Goal: Transaction & Acquisition: Purchase product/service

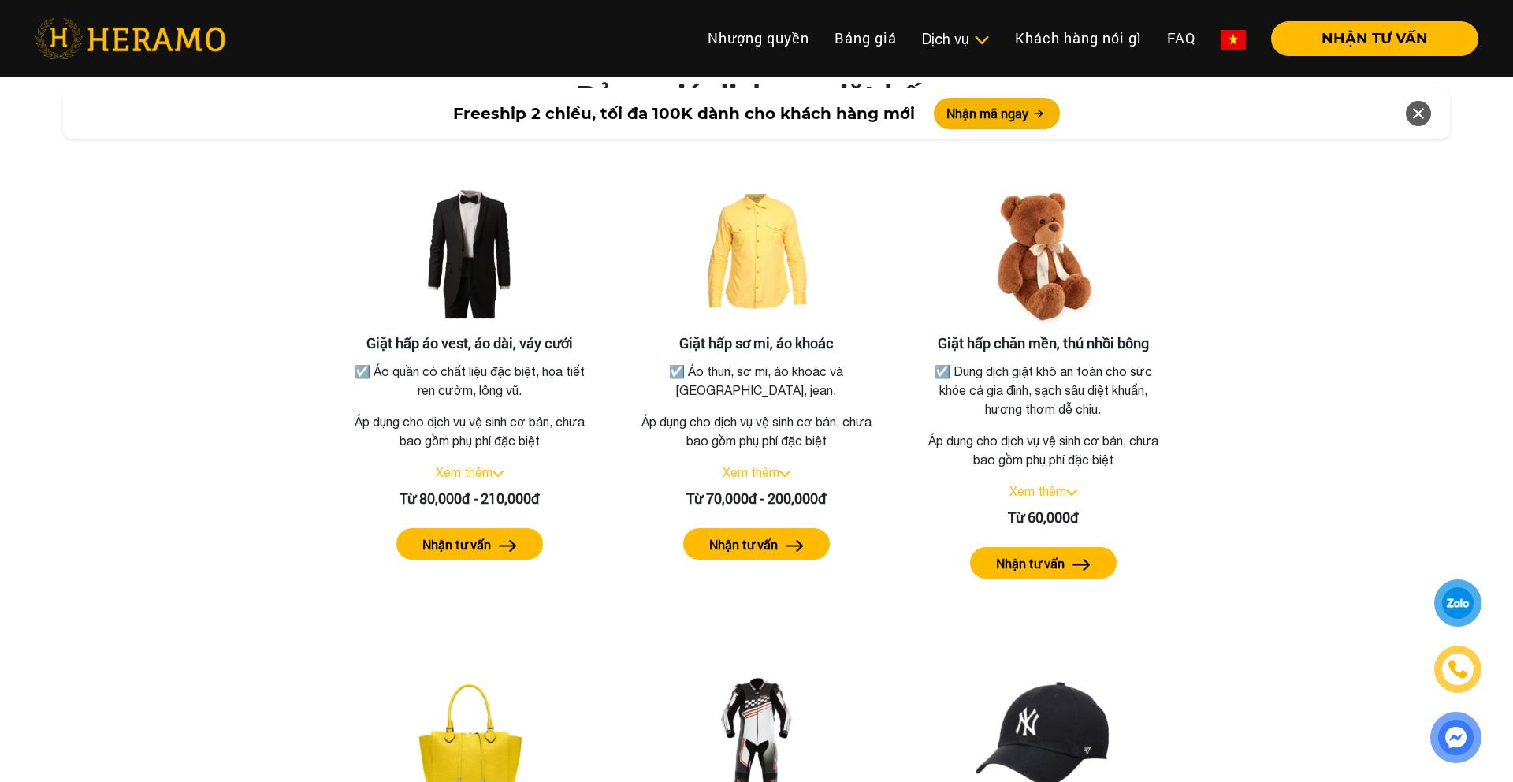
scroll to position [2846, 0]
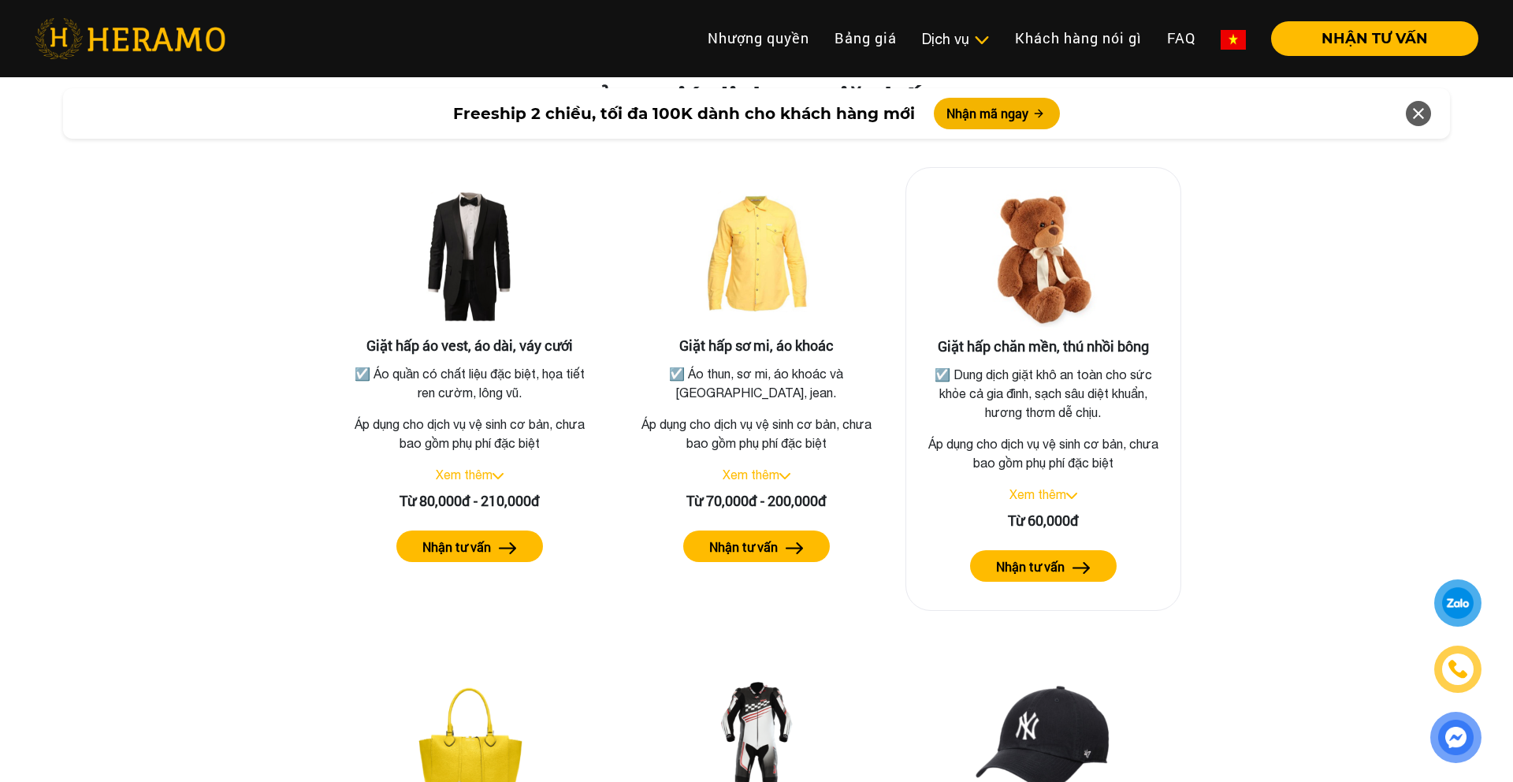
click at [1049, 557] on label "Nhận tư vấn" at bounding box center [1030, 566] width 69 height 19
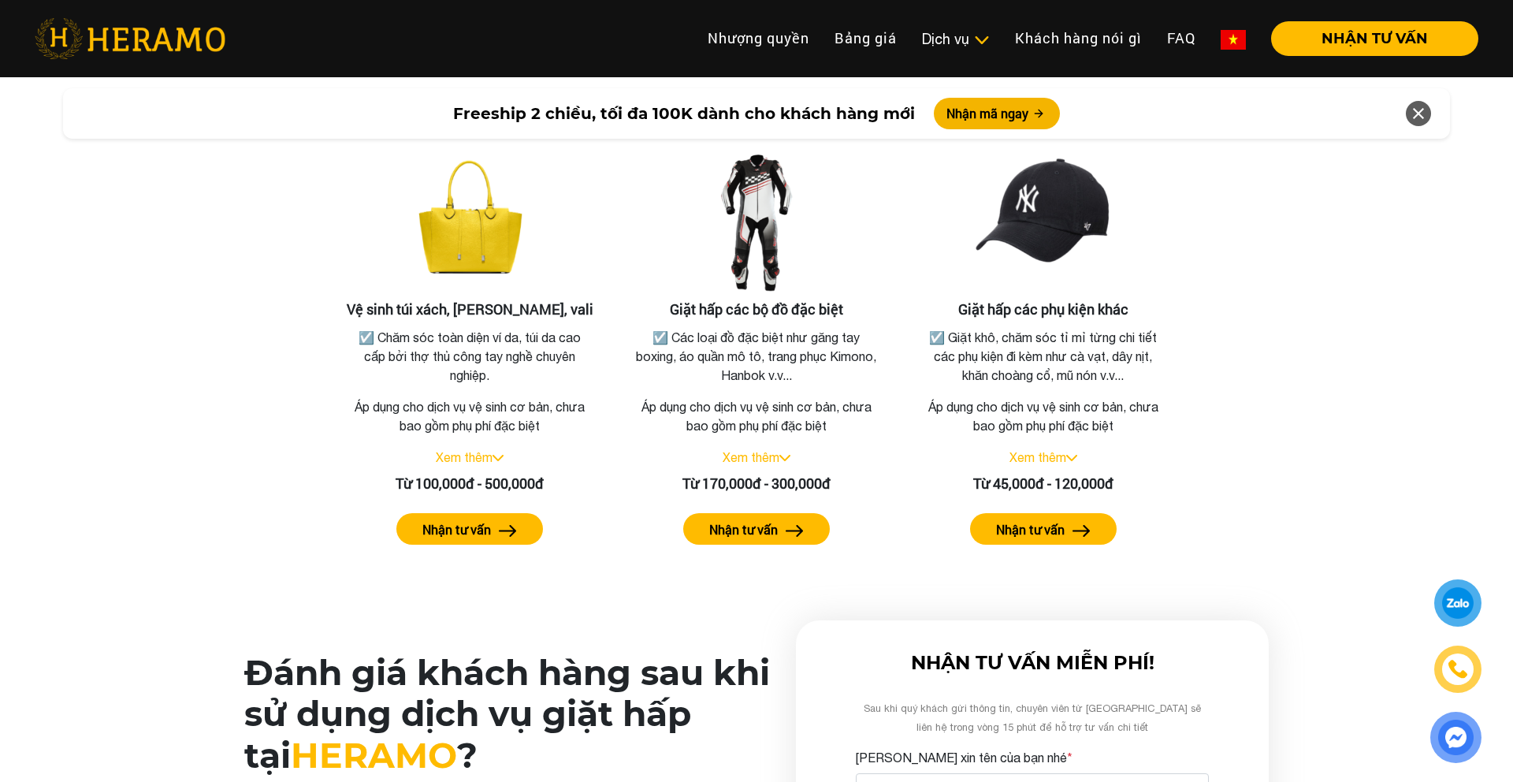
scroll to position [3409, 0]
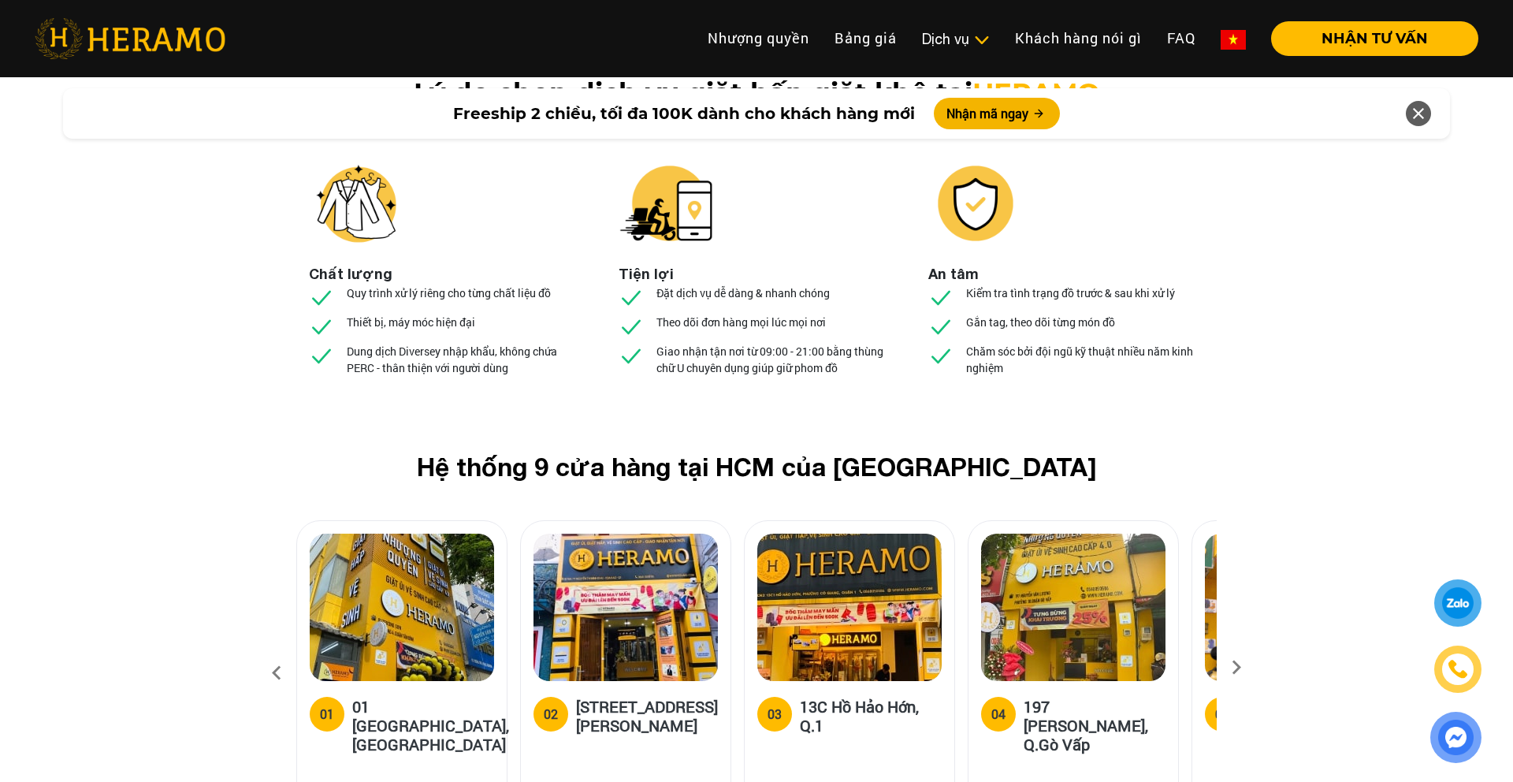
scroll to position [5781, 0]
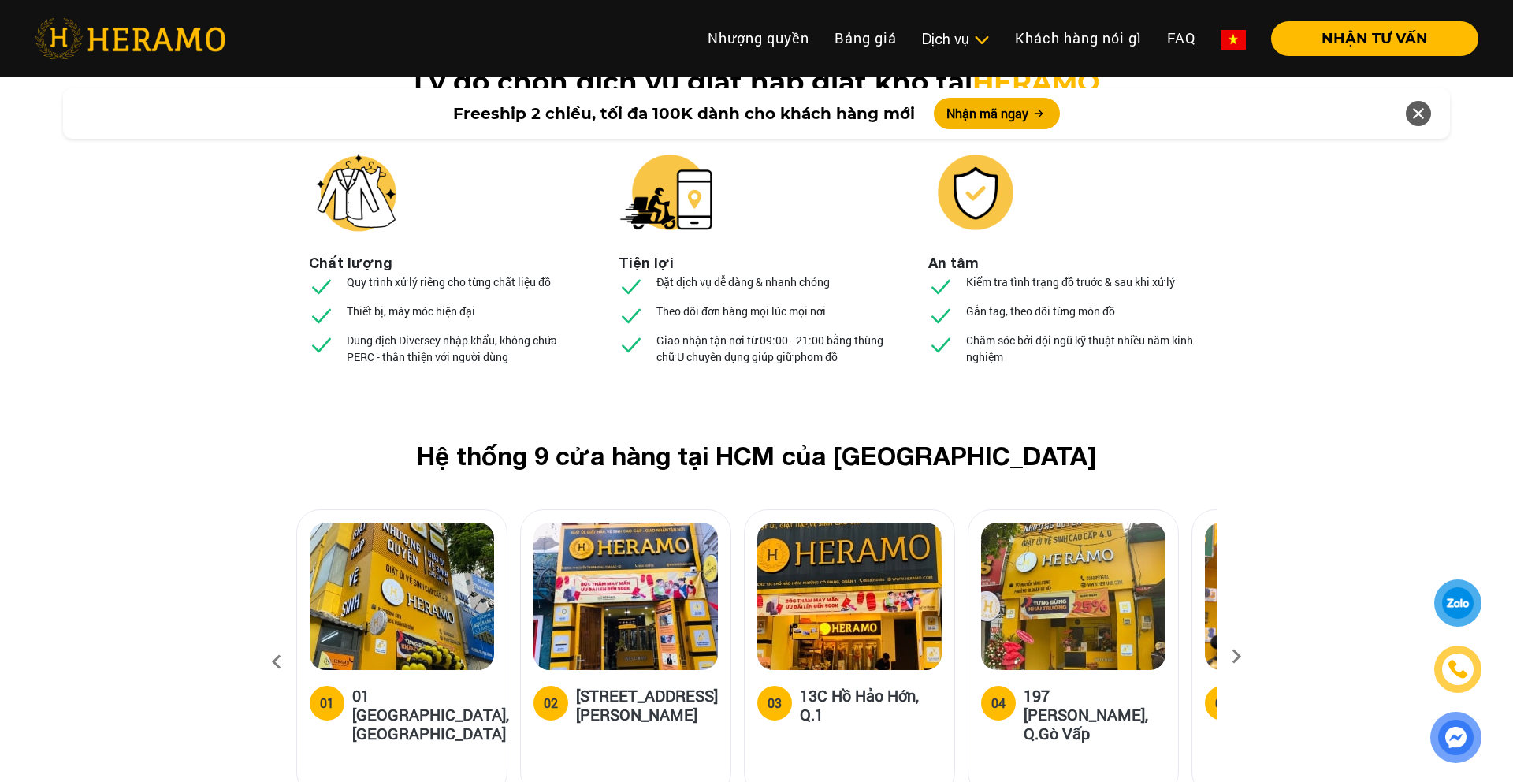
click at [1237, 656] on icon at bounding box center [1236, 661] width 28 height 10
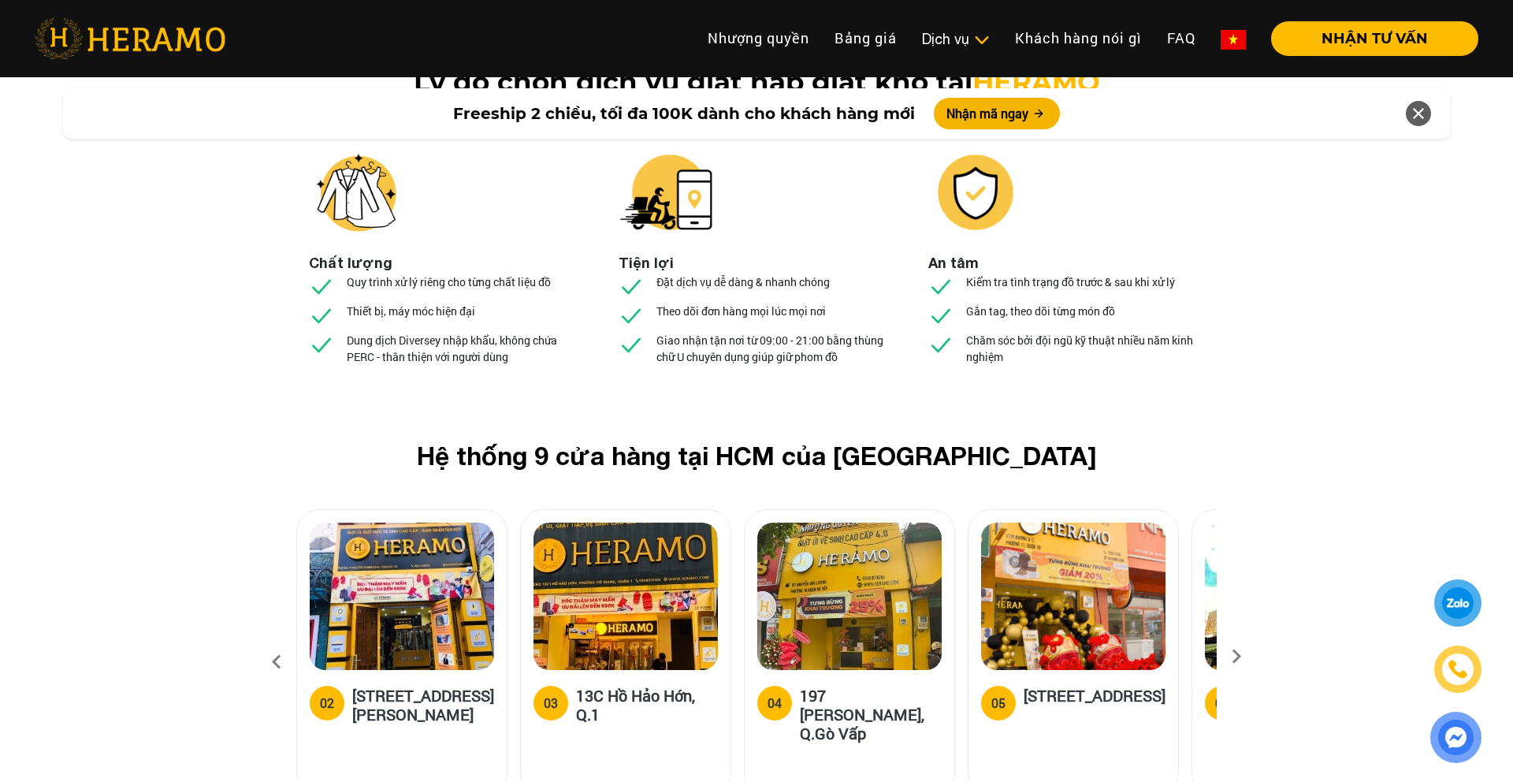
click at [1237, 656] on icon at bounding box center [1236, 661] width 28 height 10
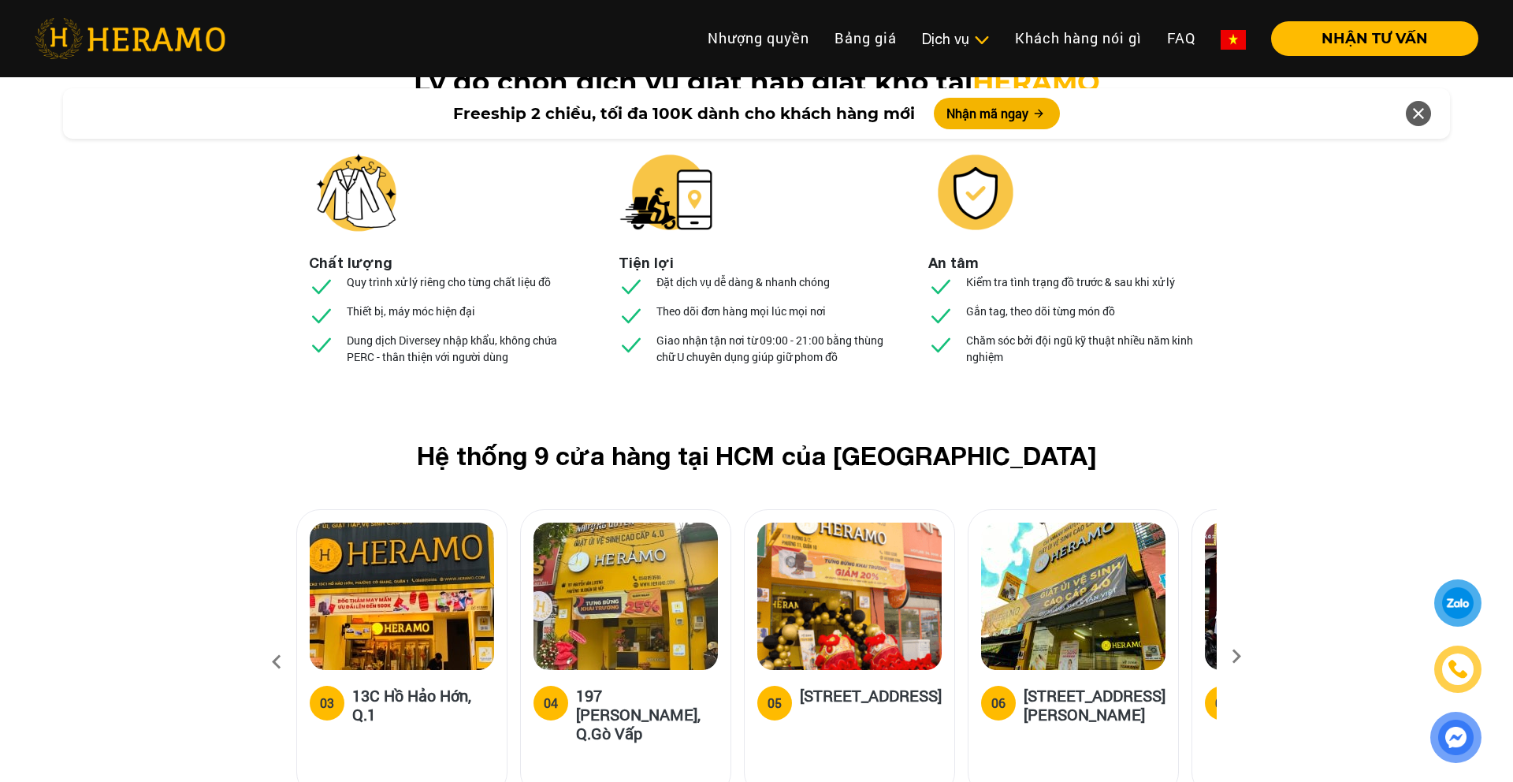
click at [1237, 656] on icon at bounding box center [1236, 661] width 28 height 10
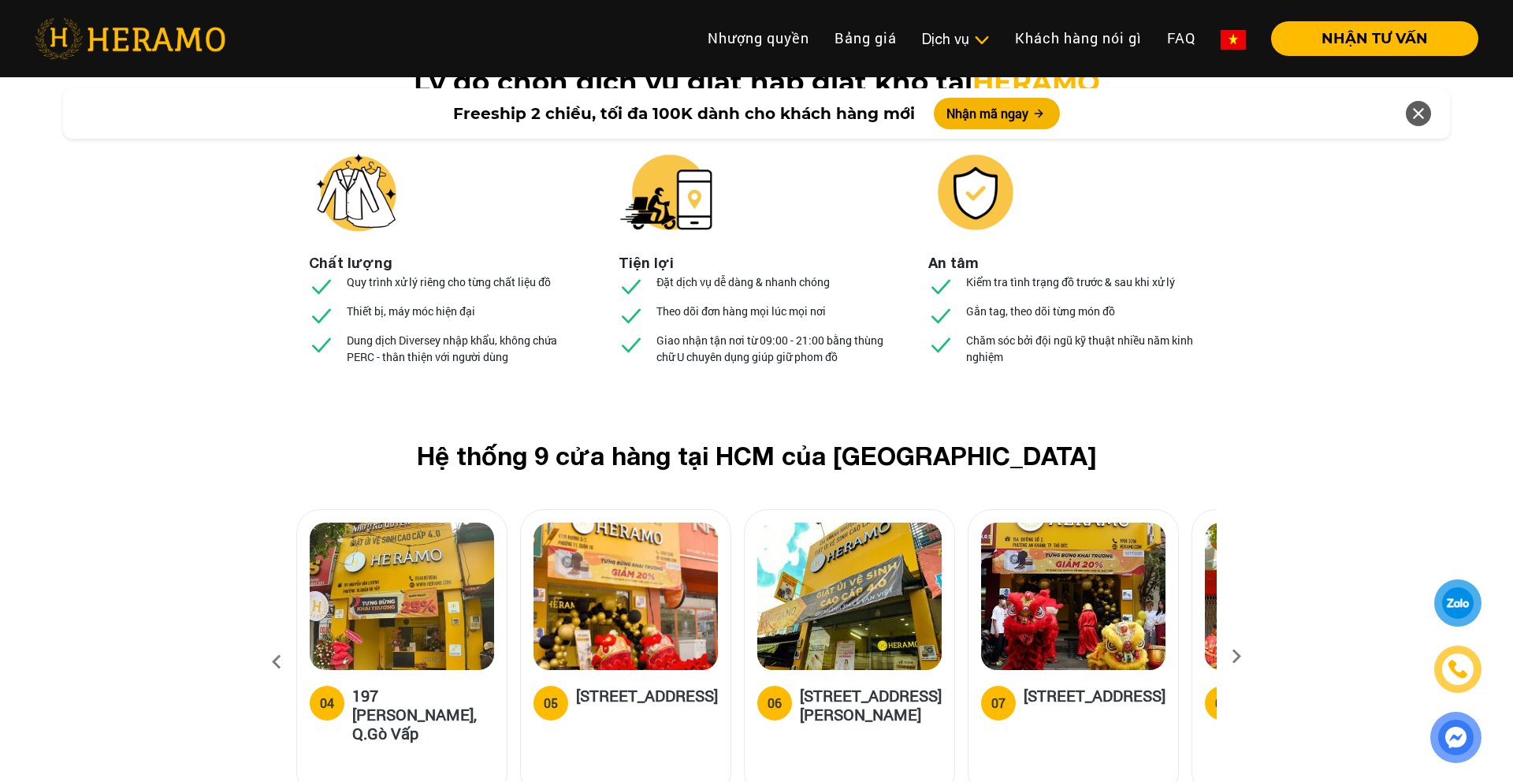
click at [1237, 656] on icon at bounding box center [1236, 661] width 28 height 10
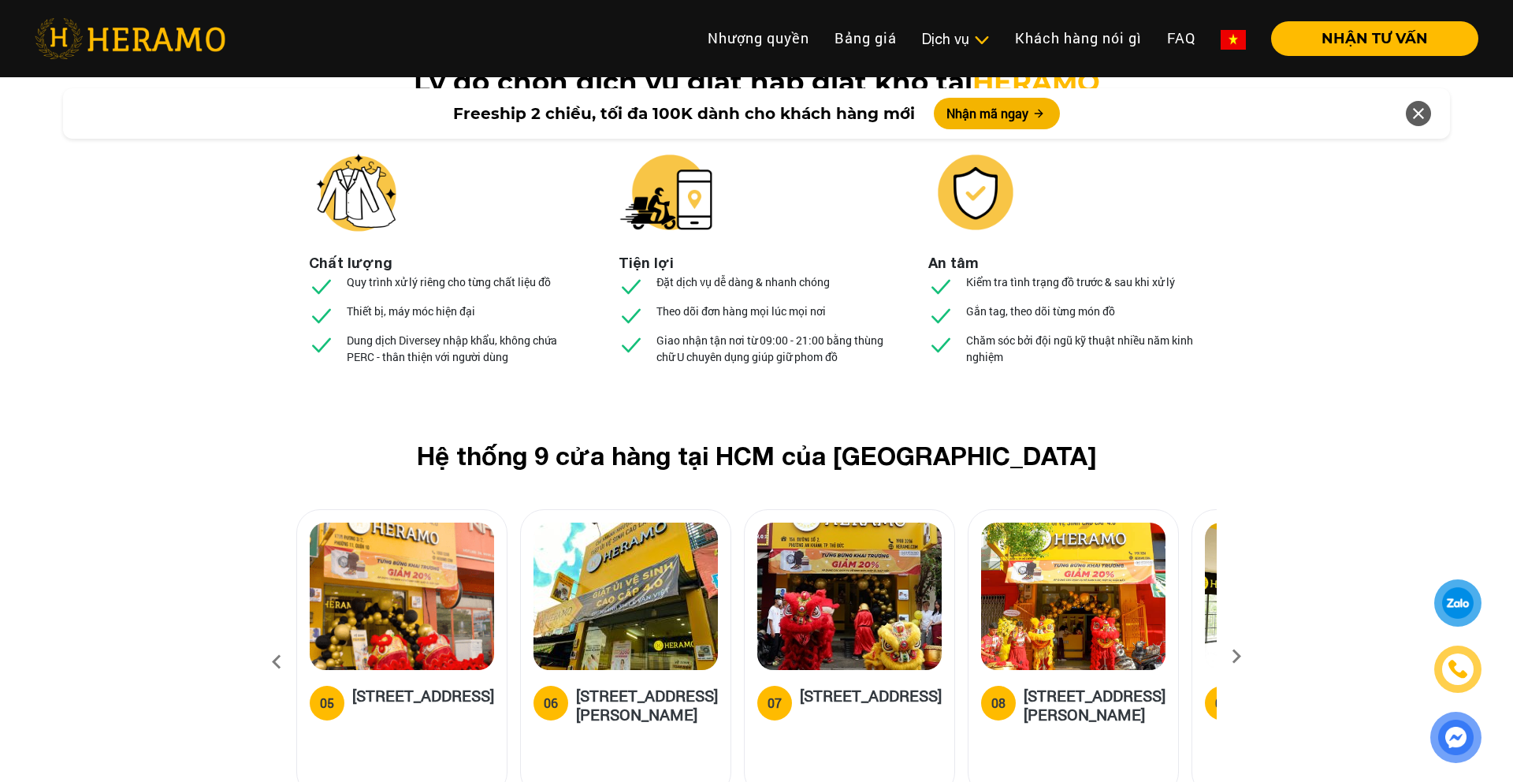
click at [1237, 656] on icon at bounding box center [1236, 661] width 28 height 10
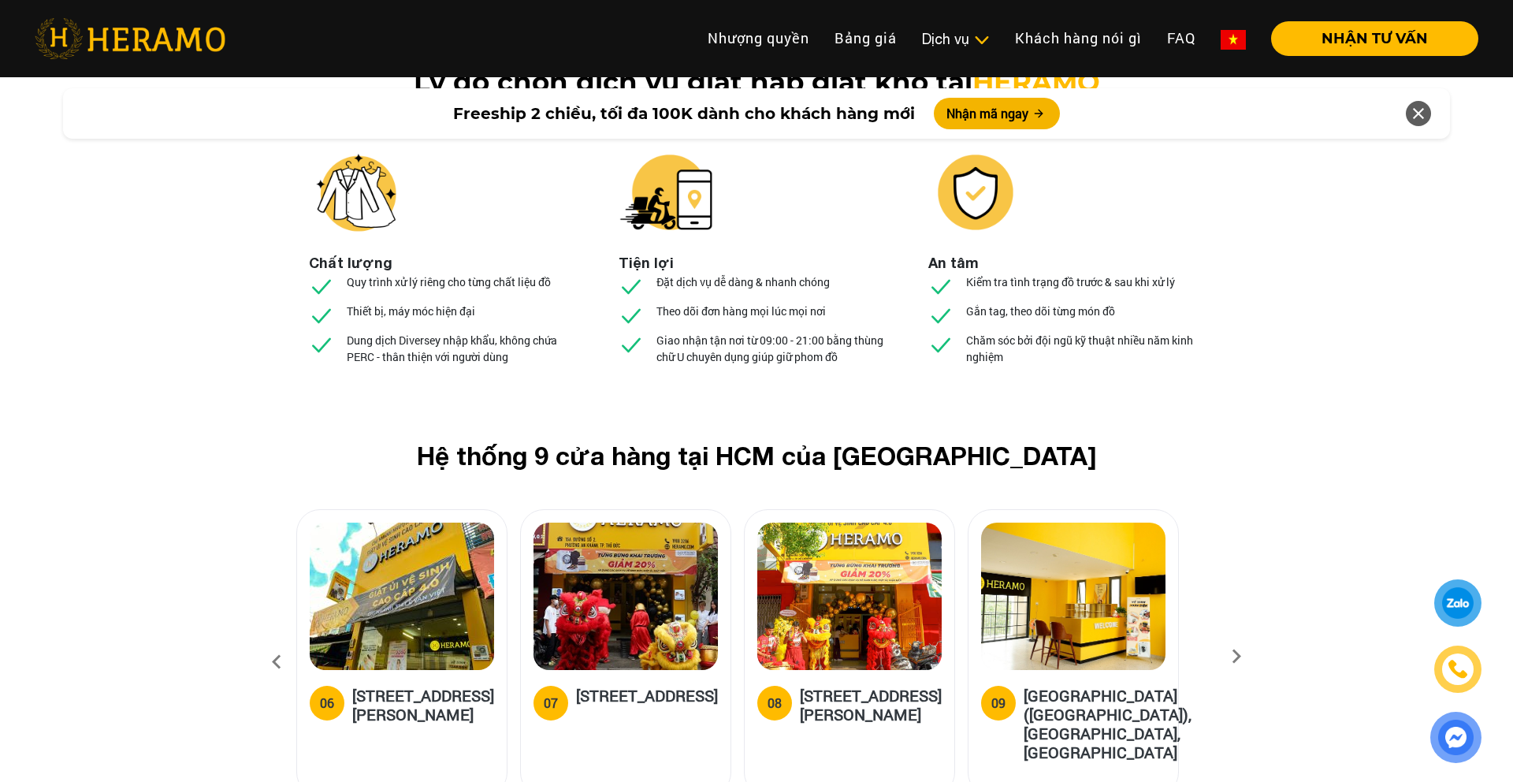
click at [1237, 656] on icon at bounding box center [1236, 661] width 28 height 10
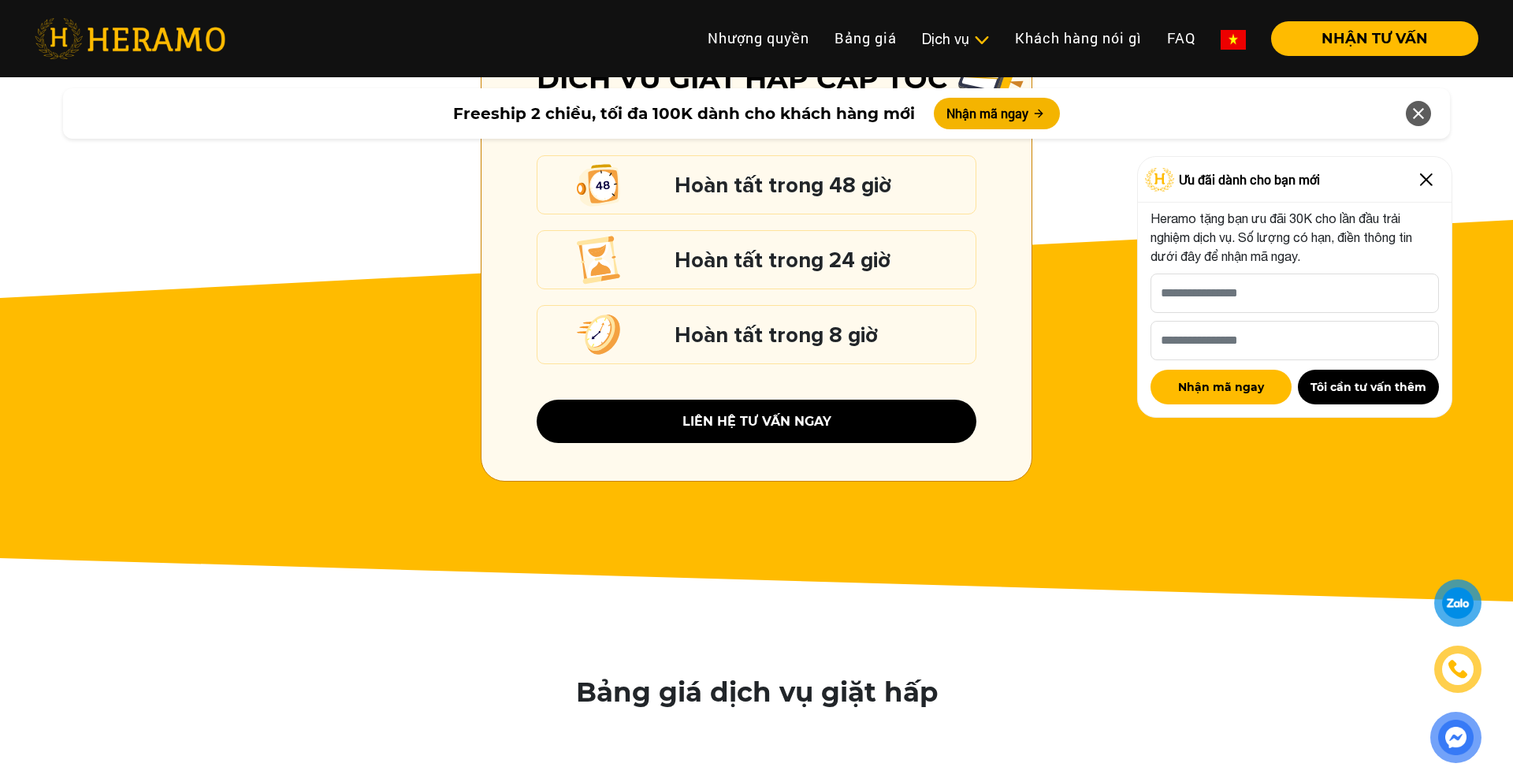
scroll to position [2255, 0]
